Goal: Download file/media

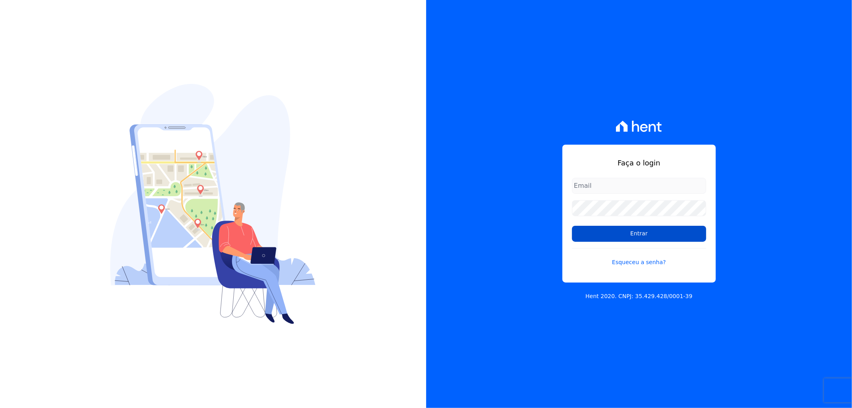
type input "recepcao@vilaurbe.com.br"
click at [649, 235] on input "Entrar" at bounding box center [639, 234] width 134 height 16
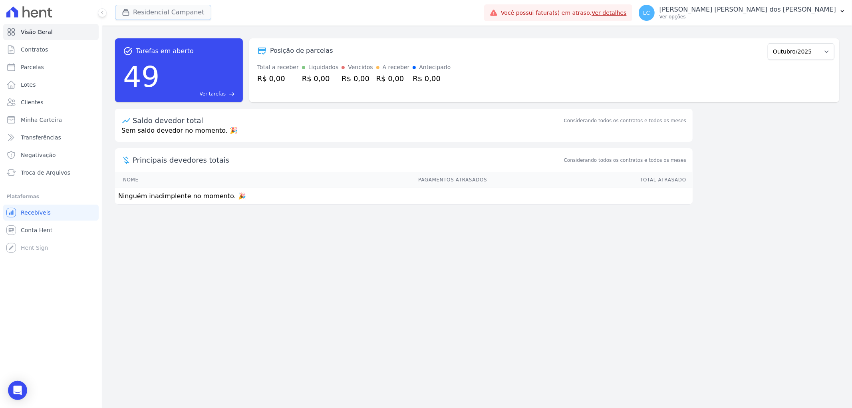
click at [173, 10] on button "Residencial Campanet" at bounding box center [163, 12] width 96 height 15
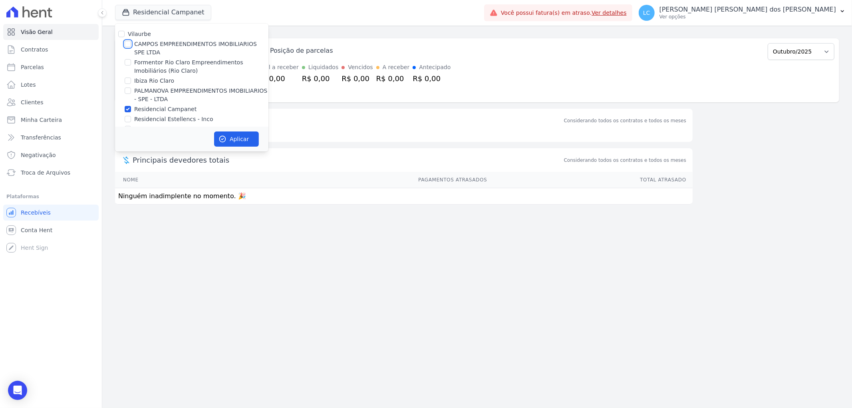
click at [127, 42] on input "CAMPOS EMPREENDIMENTOS IMOBILIARIOS SPE LTDA" at bounding box center [128, 44] width 6 height 6
checkbox input "true"
drag, startPoint x: 128, startPoint y: 108, endPoint x: 141, endPoint y: 110, distance: 13.3
click at [128, 108] on input "Residencial Campanet" at bounding box center [128, 109] width 6 height 6
checkbox input "false"
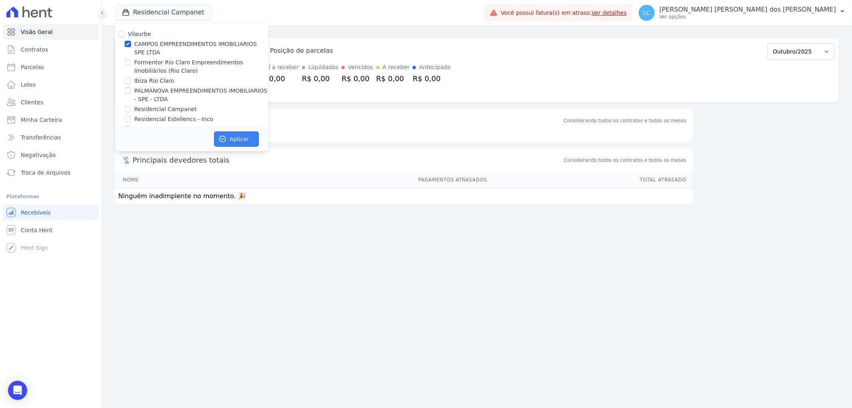
click at [245, 138] on button "Aplicar" at bounding box center [236, 138] width 45 height 15
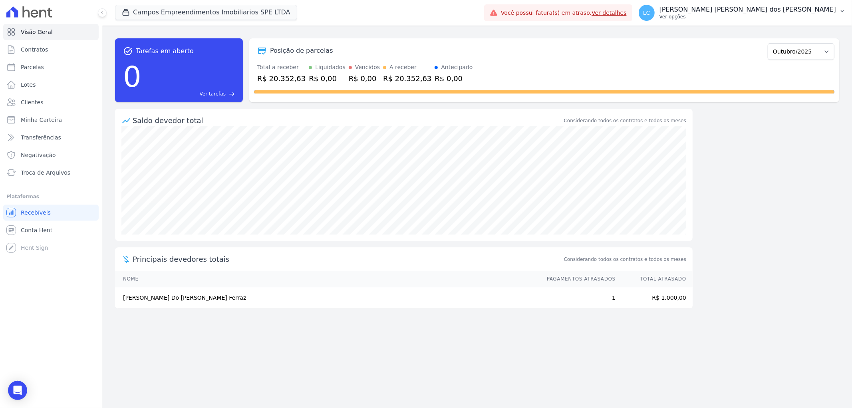
click at [651, 14] on span "LC" at bounding box center [646, 13] width 7 height 6
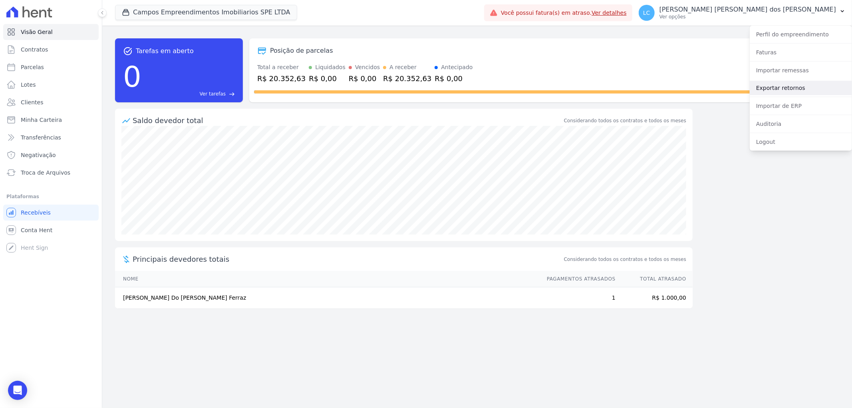
click at [786, 84] on link "Exportar retornos" at bounding box center [801, 88] width 102 height 14
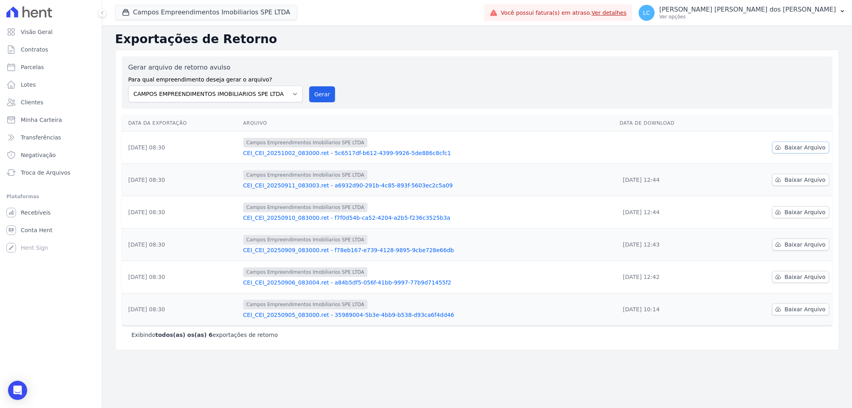
click at [806, 148] on span "Baixar Arquivo" at bounding box center [805, 147] width 41 height 8
click at [187, 9] on button "Campos Empreendimentos Imobiliarios SPE LTDA" at bounding box center [206, 12] width 182 height 15
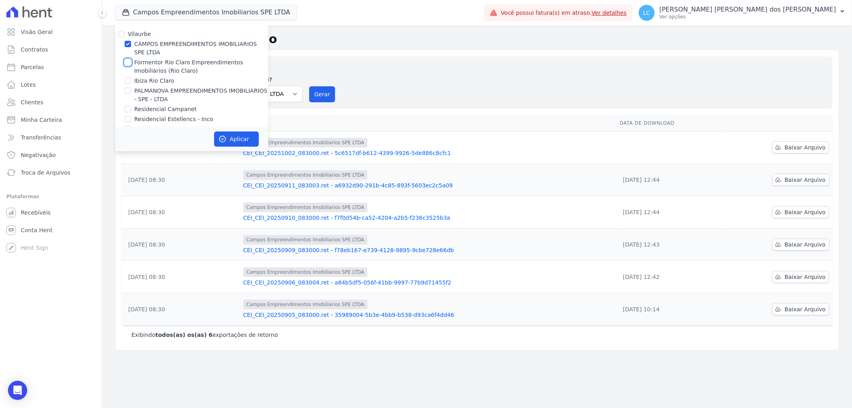
click at [126, 61] on input "Formentor Rio Claro Empreendimentos Imobiliários (Rio Claro)" at bounding box center [128, 62] width 6 height 6
checkbox input "true"
click at [127, 40] on div at bounding box center [128, 44] width 6 height 8
click at [126, 46] on input "CAMPOS EMPREENDIMENTOS IMOBILIARIOS SPE LTDA" at bounding box center [128, 44] width 6 height 6
checkbox input "false"
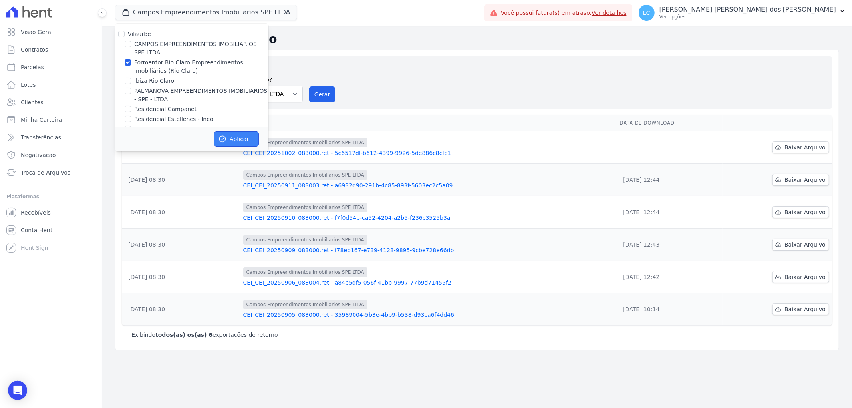
click at [231, 138] on button "Aplicar" at bounding box center [236, 138] width 45 height 15
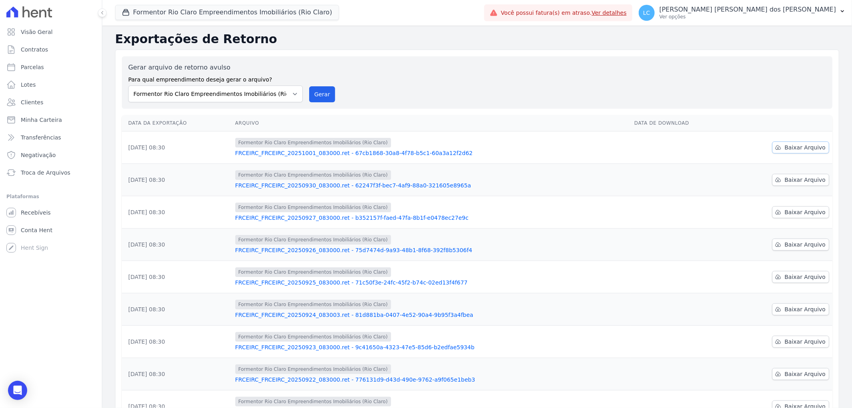
click at [803, 150] on span "Baixar Arquivo" at bounding box center [805, 147] width 41 height 8
click at [213, 12] on button "Formentor Rio Claro Empreendimentos Imobiliários (Rio Claro)" at bounding box center [227, 12] width 224 height 15
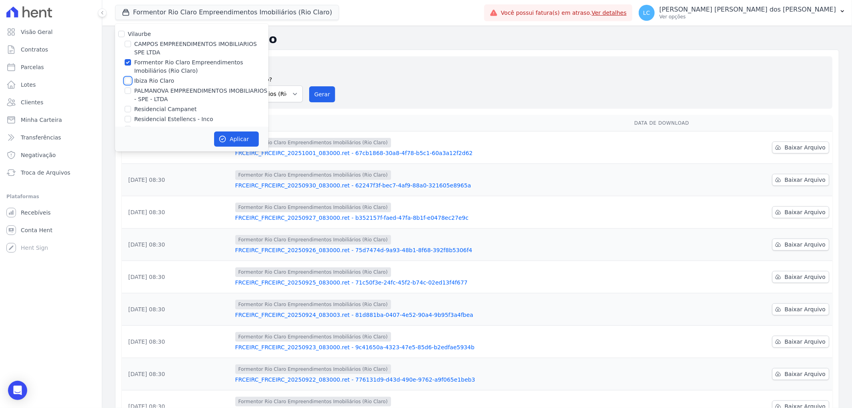
click at [130, 81] on input "Ibiza Rio Claro" at bounding box center [128, 81] width 6 height 6
checkbox input "true"
click at [126, 65] on input "Formentor Rio Claro Empreendimentos Imobiliários (Rio Claro)" at bounding box center [128, 62] width 6 height 6
checkbox input "false"
click at [227, 139] on button "Aplicar" at bounding box center [236, 138] width 45 height 15
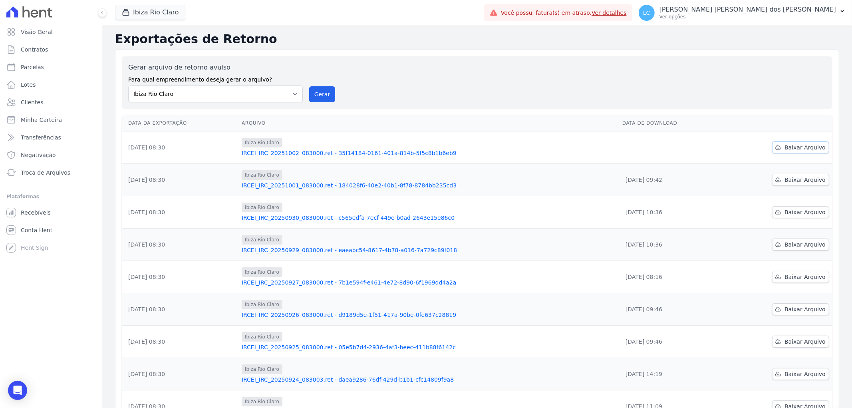
click at [785, 149] on span "Baixar Arquivo" at bounding box center [805, 147] width 41 height 8
click at [163, 12] on button "Ibiza Rio Claro" at bounding box center [150, 12] width 70 height 15
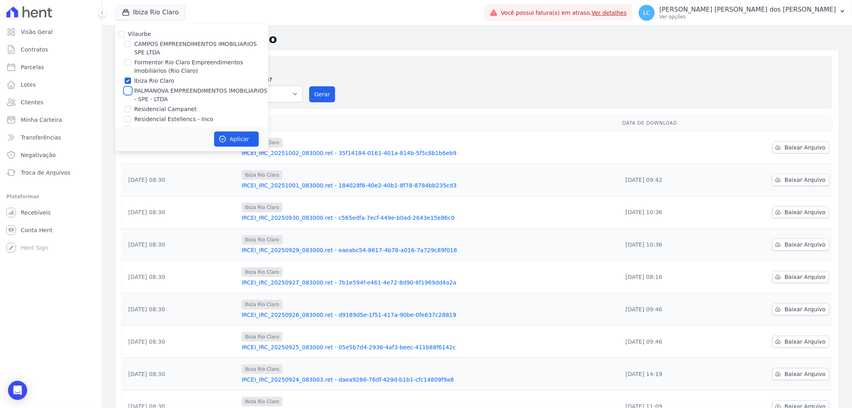
click at [128, 90] on input "PALMANOVA EMPREENDIMENTOS IMOBILIARIOS - SPE - LTDA" at bounding box center [128, 91] width 6 height 6
checkbox input "true"
click at [131, 79] on div "Ibiza Rio Claro" at bounding box center [191, 81] width 153 height 8
click at [127, 79] on input "Ibiza Rio Claro" at bounding box center [128, 81] width 6 height 6
checkbox input "false"
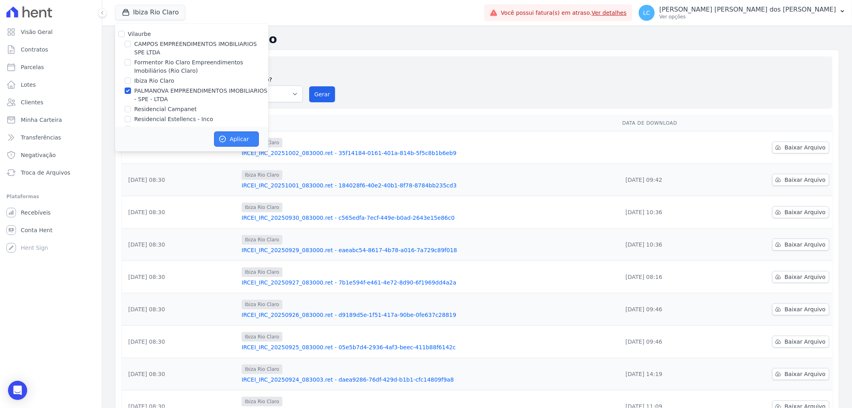
click at [232, 136] on button "Aplicar" at bounding box center [236, 138] width 45 height 15
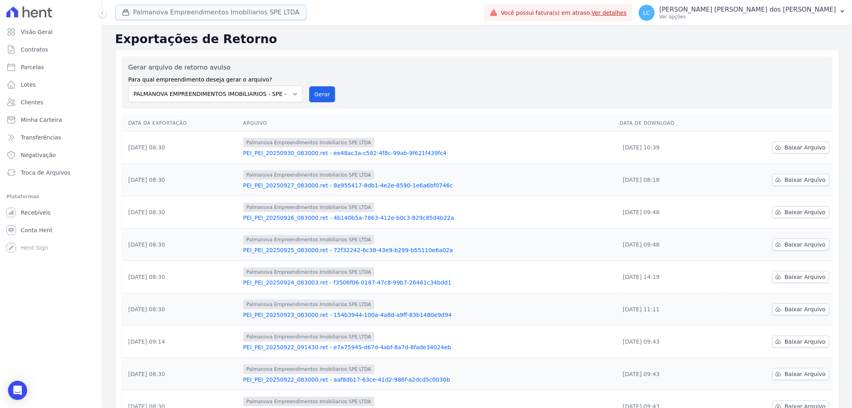
click at [152, 10] on button "Palmanova Empreendimentos Imobiliarios SPE LTDA" at bounding box center [210, 12] width 191 height 15
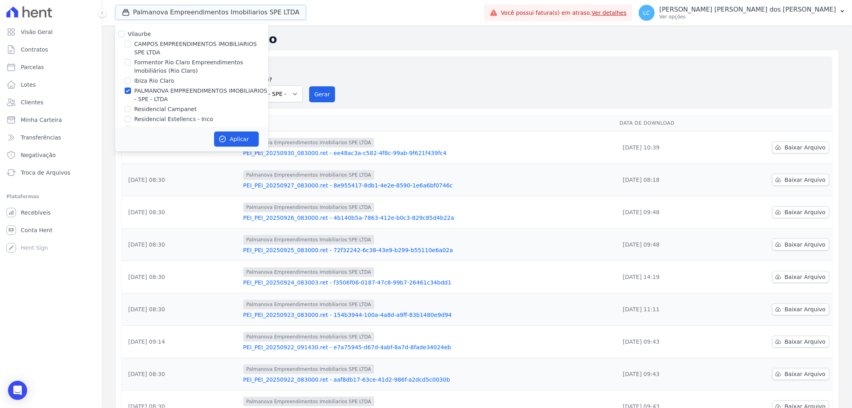
scroll to position [13, 0]
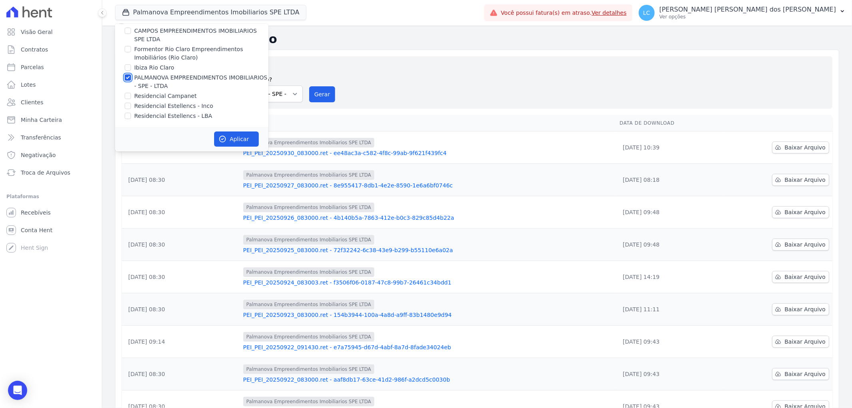
click at [128, 77] on input "PALMANOVA EMPREENDIMENTOS IMOBILIARIOS - SPE - LTDA" at bounding box center [128, 77] width 6 height 6
checkbox input "false"
drag, startPoint x: 128, startPoint y: 96, endPoint x: 162, endPoint y: 117, distance: 40.0
click at [128, 96] on input "Residencial Campanet" at bounding box center [128, 96] width 6 height 6
checkbox input "true"
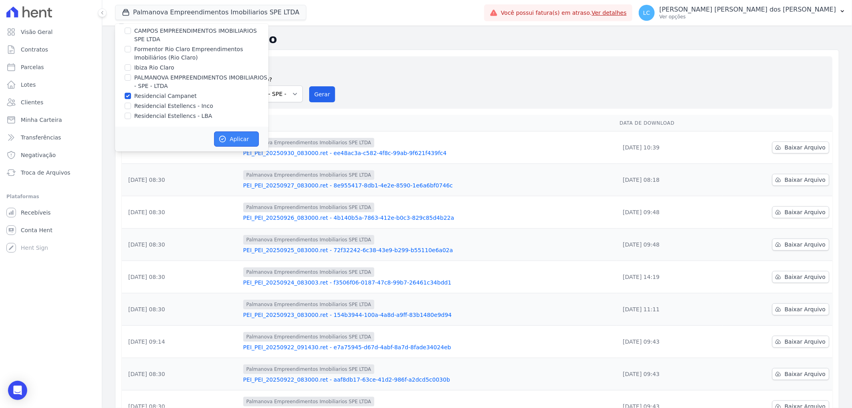
click at [231, 134] on button "Aplicar" at bounding box center [236, 138] width 45 height 15
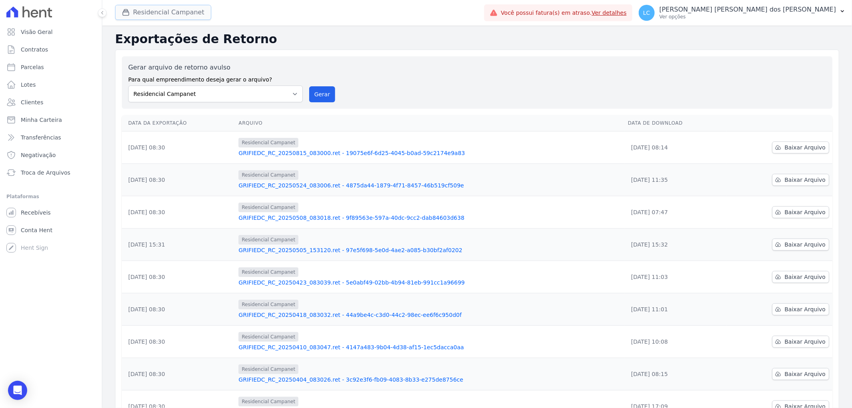
click at [163, 15] on button "Residencial Campanet" at bounding box center [163, 12] width 96 height 15
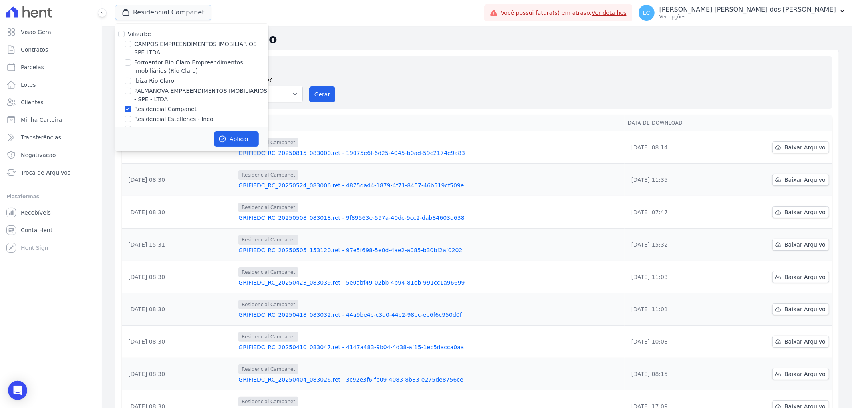
scroll to position [13, 0]
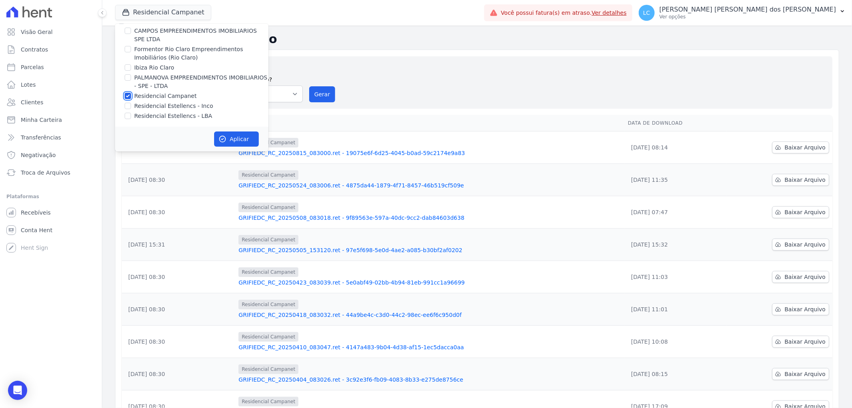
click at [129, 94] on input "Residencial Campanet" at bounding box center [128, 96] width 6 height 6
checkbox input "false"
drag, startPoint x: 126, startPoint y: 114, endPoint x: 136, endPoint y: 117, distance: 10.2
click at [126, 114] on input "Residencial Estellencs - LBA" at bounding box center [128, 116] width 6 height 6
checkbox input "true"
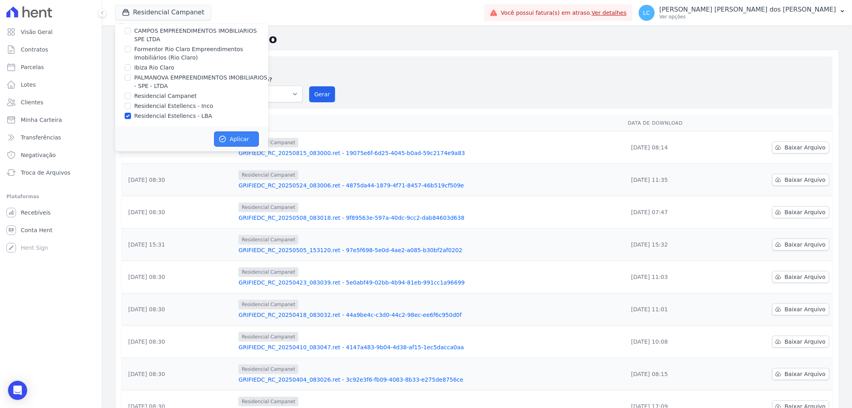
click at [248, 137] on button "Aplicar" at bounding box center [236, 138] width 45 height 15
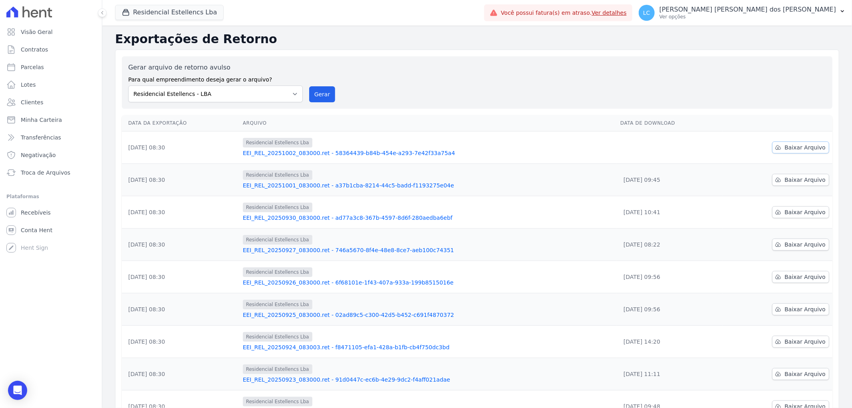
click at [787, 145] on span "Baixar Arquivo" at bounding box center [805, 147] width 41 height 8
